Goal: Task Accomplishment & Management: Manage account settings

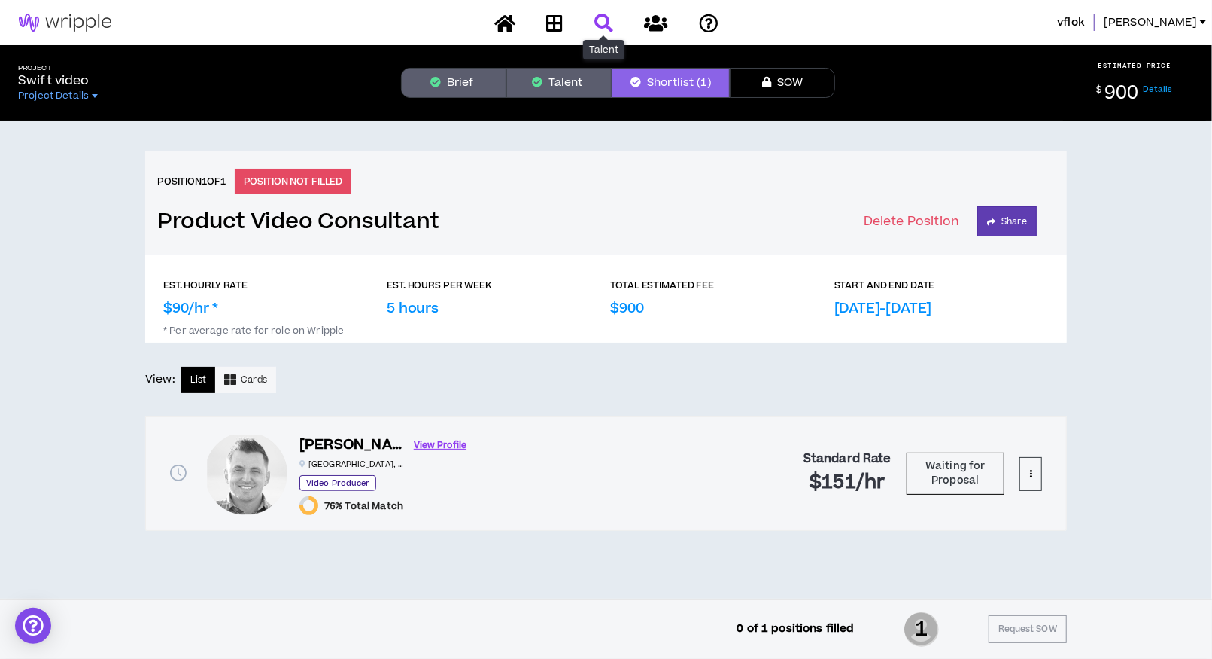
click at [604, 21] on icon at bounding box center [604, 23] width 19 height 19
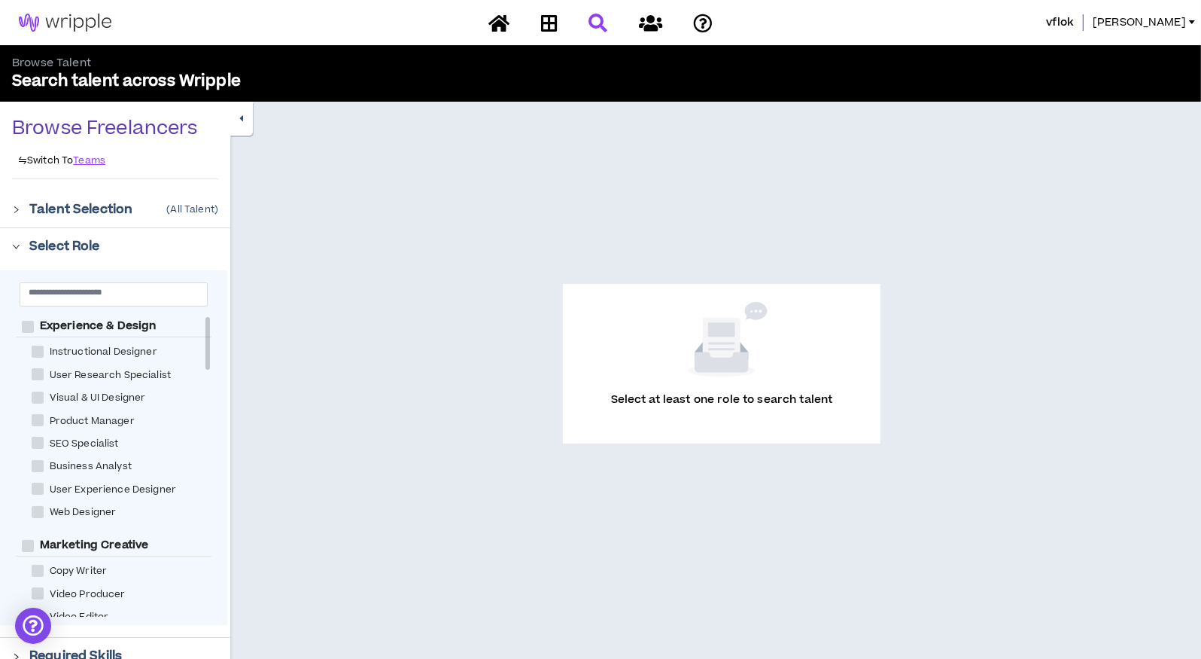
click at [600, 11] on div at bounding box center [600, 23] width 263 height 26
click at [497, 23] on icon at bounding box center [498, 23] width 21 height 19
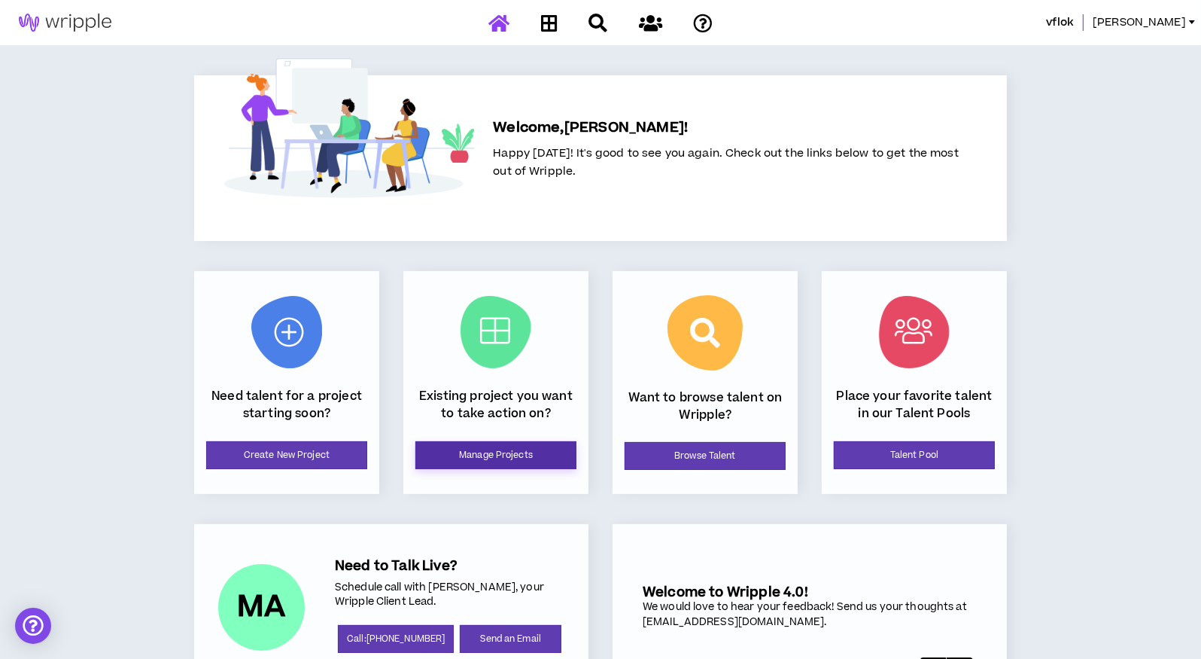
click at [469, 456] on link "Manage Projects" at bounding box center [495, 455] width 161 height 28
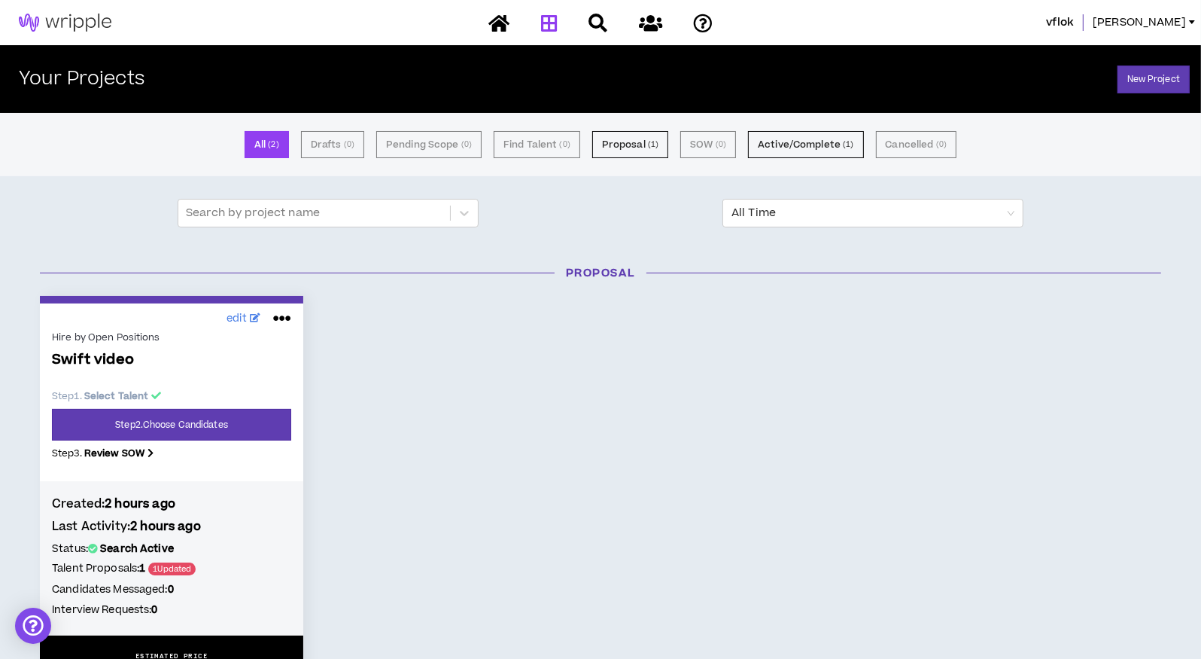
click at [182, 569] on span "1 Updated" at bounding box center [171, 568] width 47 height 13
click at [126, 569] on h5 "Talent Proposals: 1 1 Updated" at bounding box center [171, 568] width 239 height 17
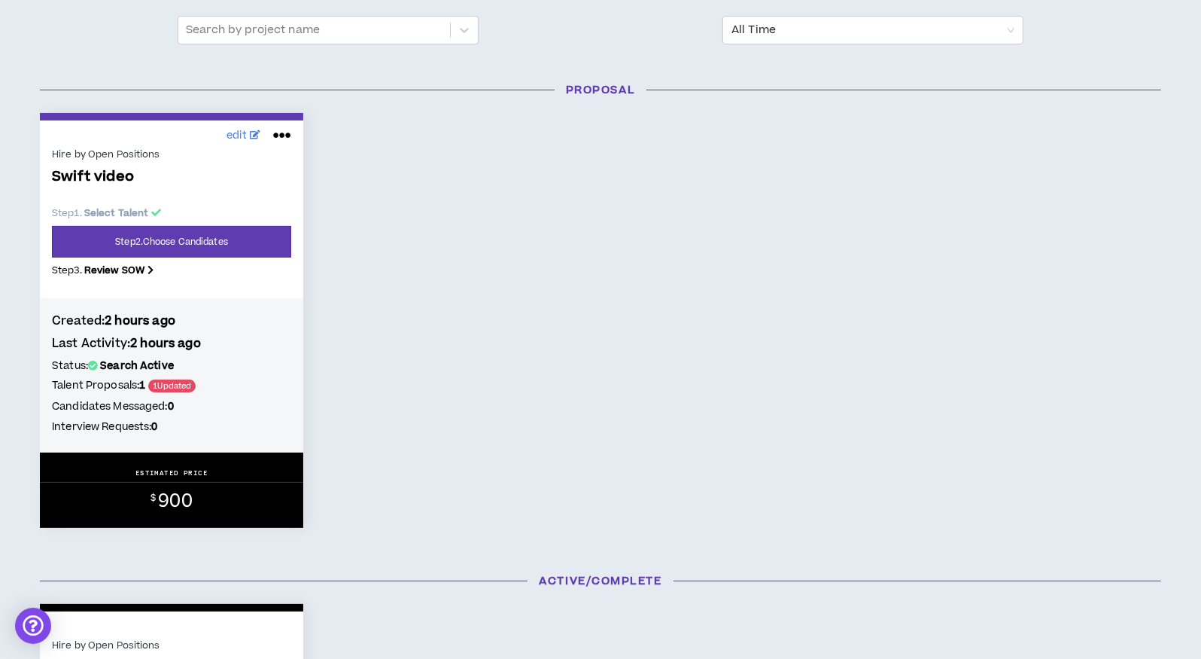
scroll to position [181, 0]
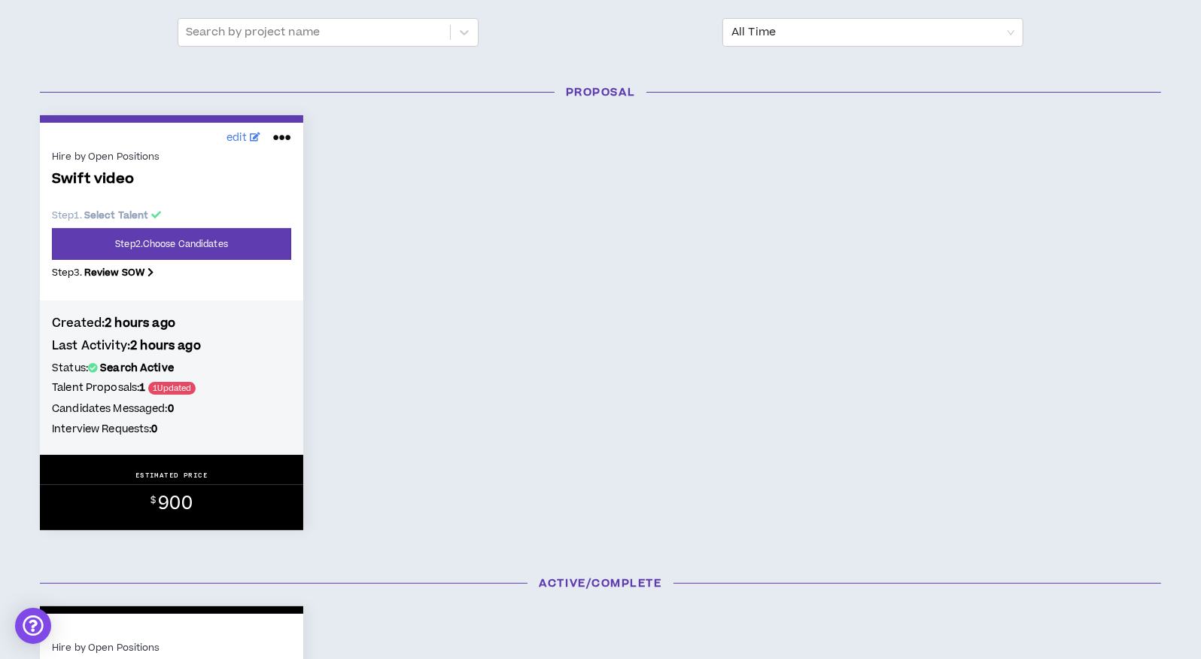
click at [286, 134] on icon at bounding box center [282, 138] width 18 height 24
click at [375, 190] on div "edit Hire by Open Positions Swift video Step 1 . Select Talent Step 2 . Choose …" at bounding box center [601, 322] width 1144 height 415
click at [466, 32] on icon at bounding box center [464, 32] width 9 height 5
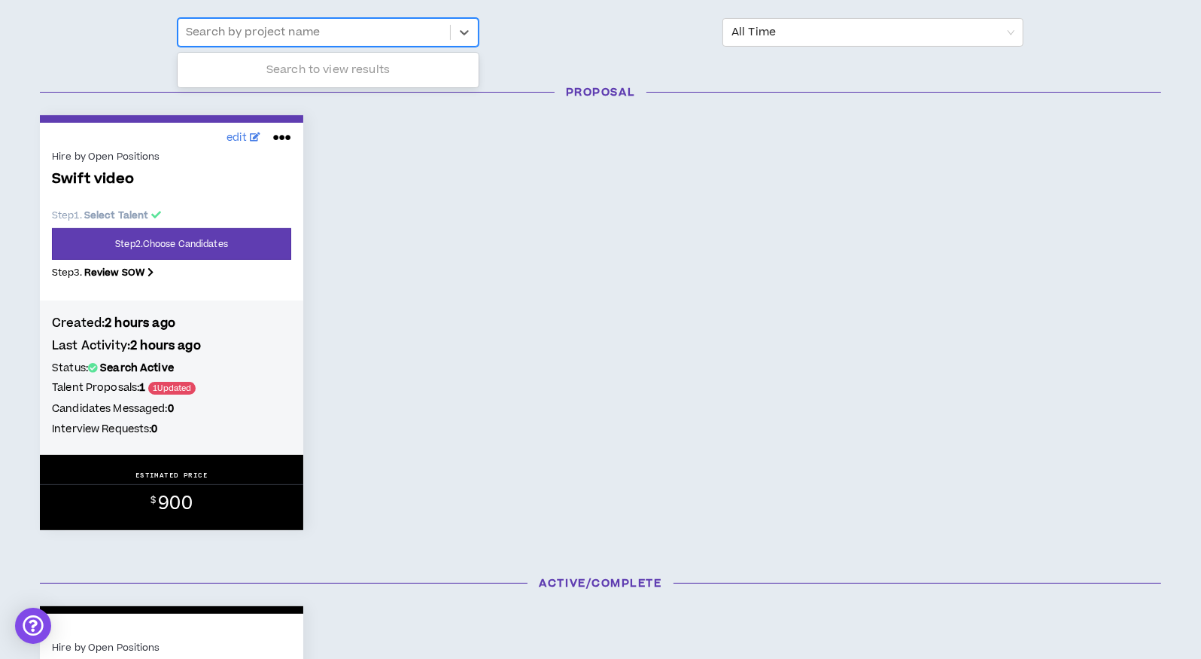
click at [521, 29] on div "Use Up and Down to choose options, press Enter to select the currently focused …" at bounding box center [601, 32] width 858 height 29
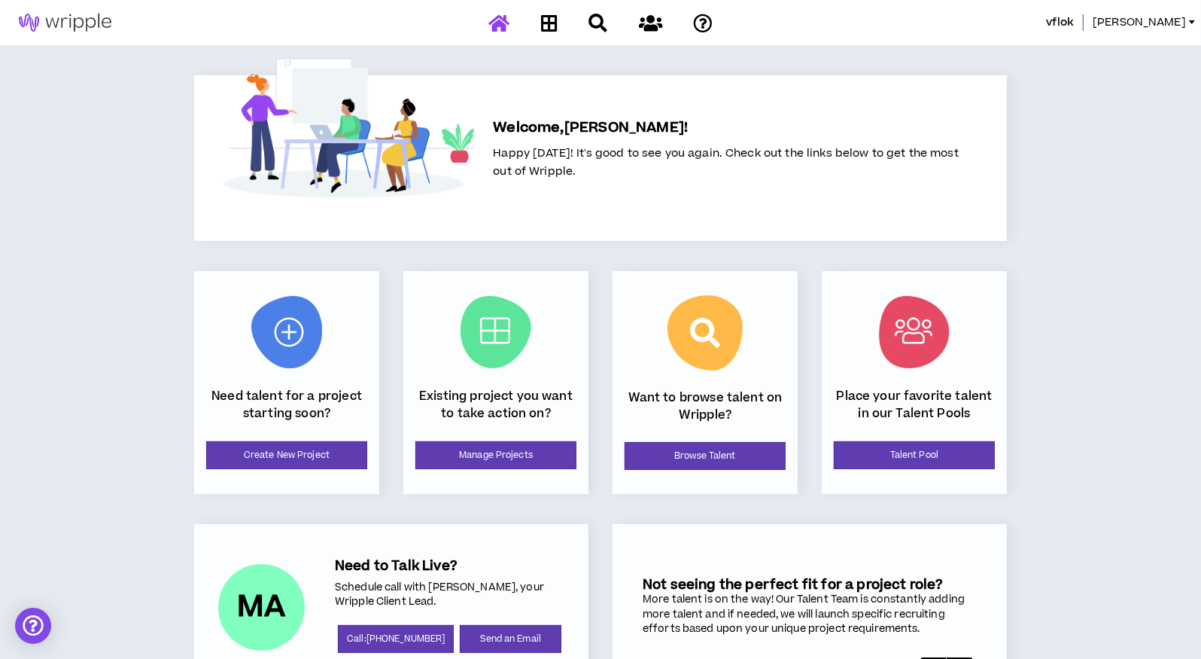
scroll to position [60, 0]
